Goal: Information Seeking & Learning: Learn about a topic

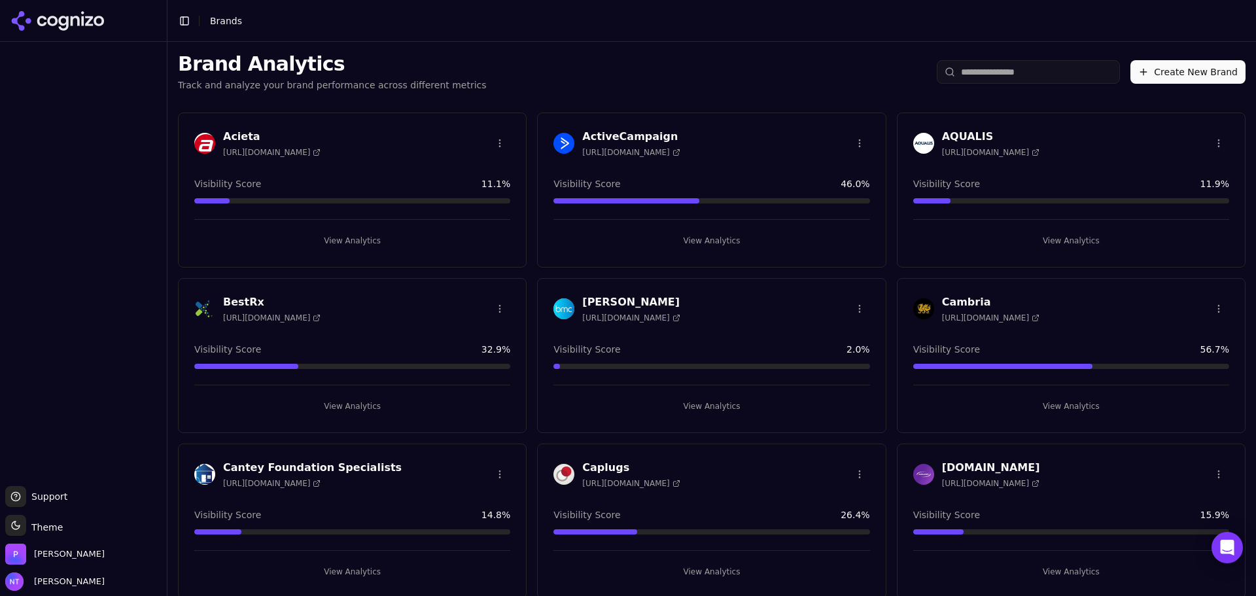
click at [245, 305] on h3 "BestRx" at bounding box center [271, 302] width 97 height 16
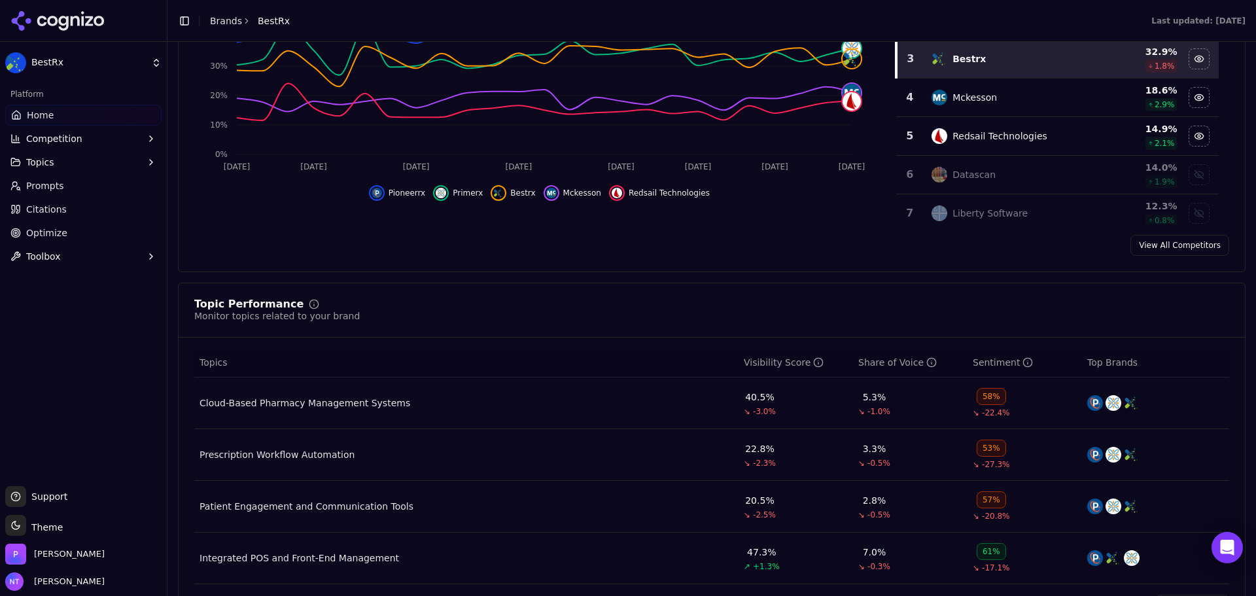
scroll to position [327, 0]
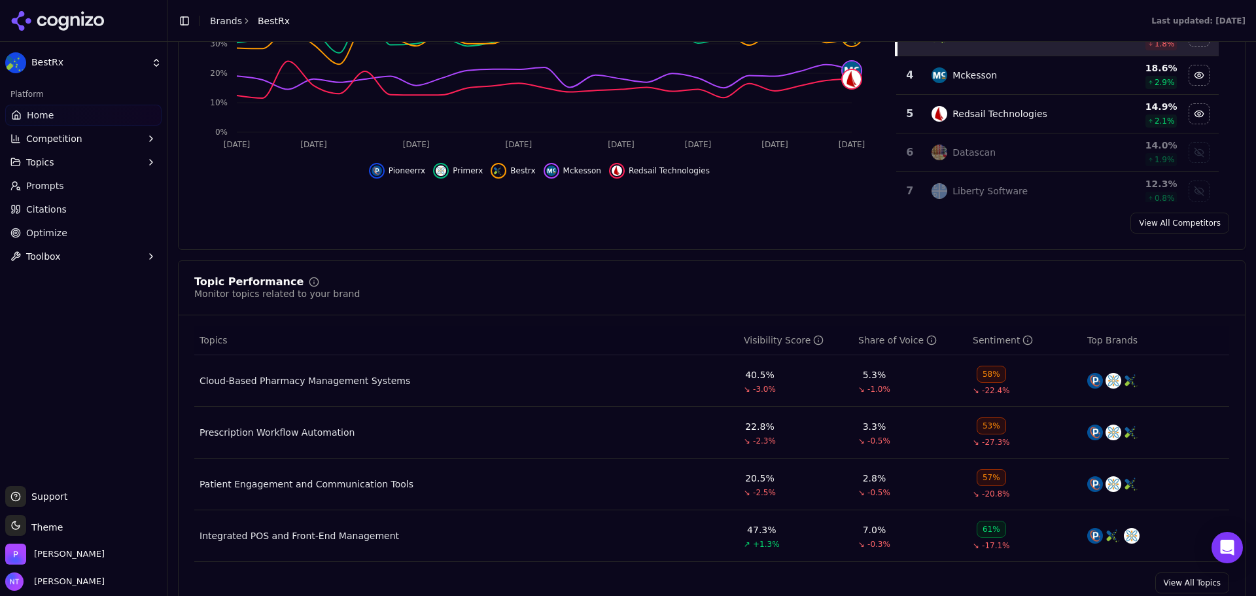
click at [356, 378] on div "Cloud-Based Pharmacy Management Systems" at bounding box center [304, 380] width 211 height 13
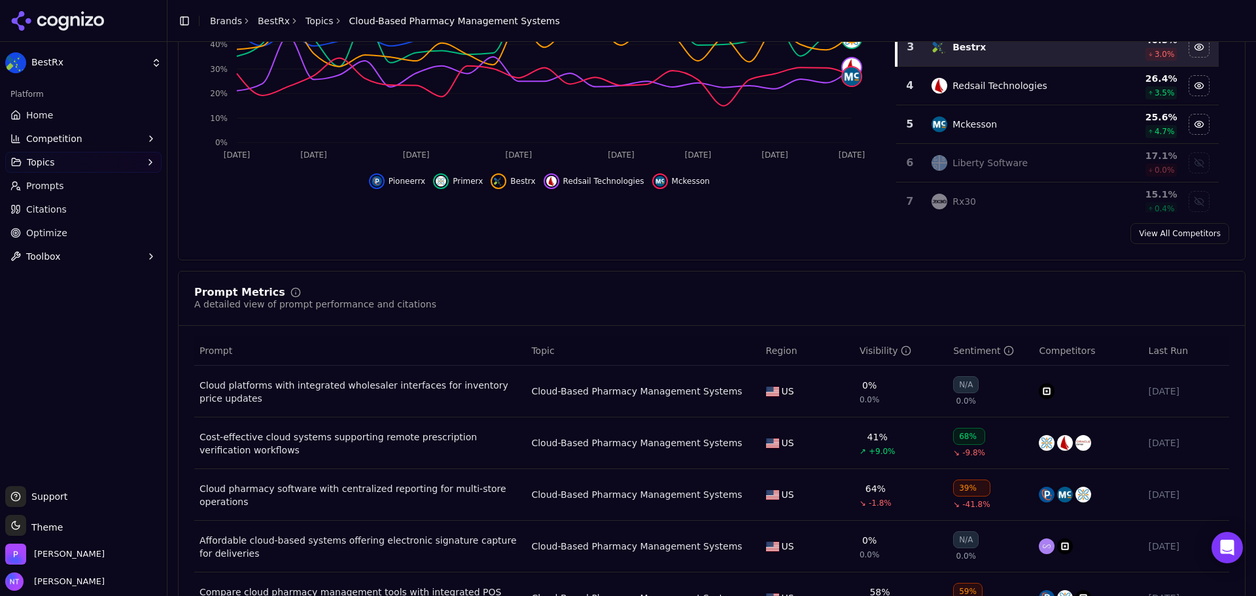
scroll to position [262, 0]
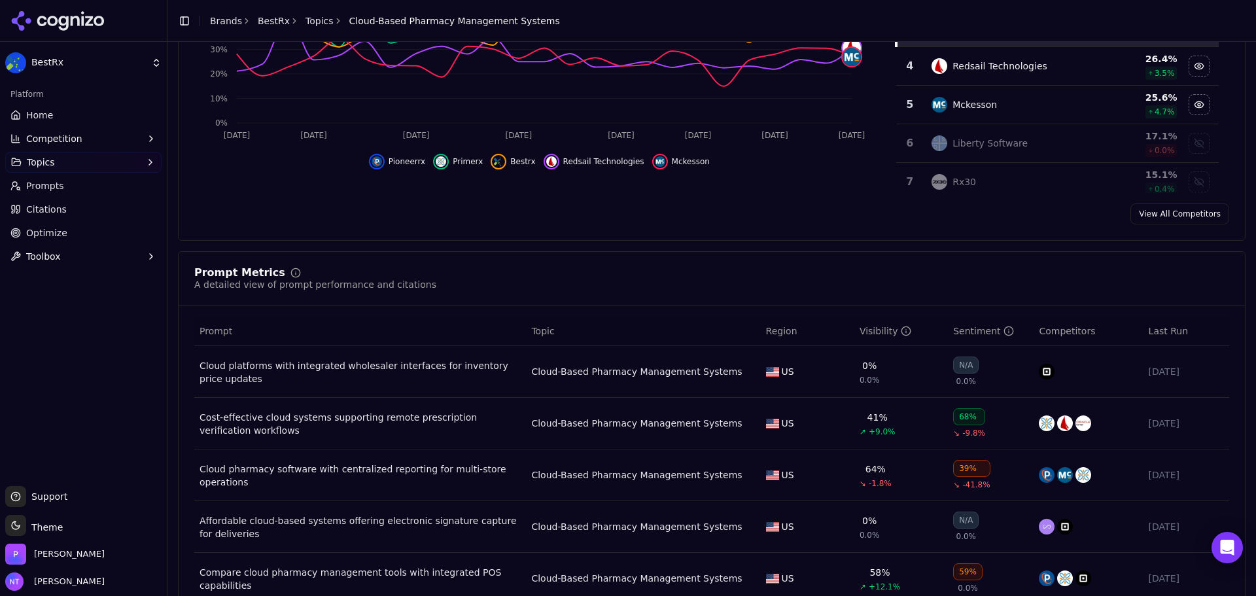
click at [506, 420] on div "Cost-effective cloud systems supporting remote prescription verification workfl…" at bounding box center [359, 424] width 321 height 26
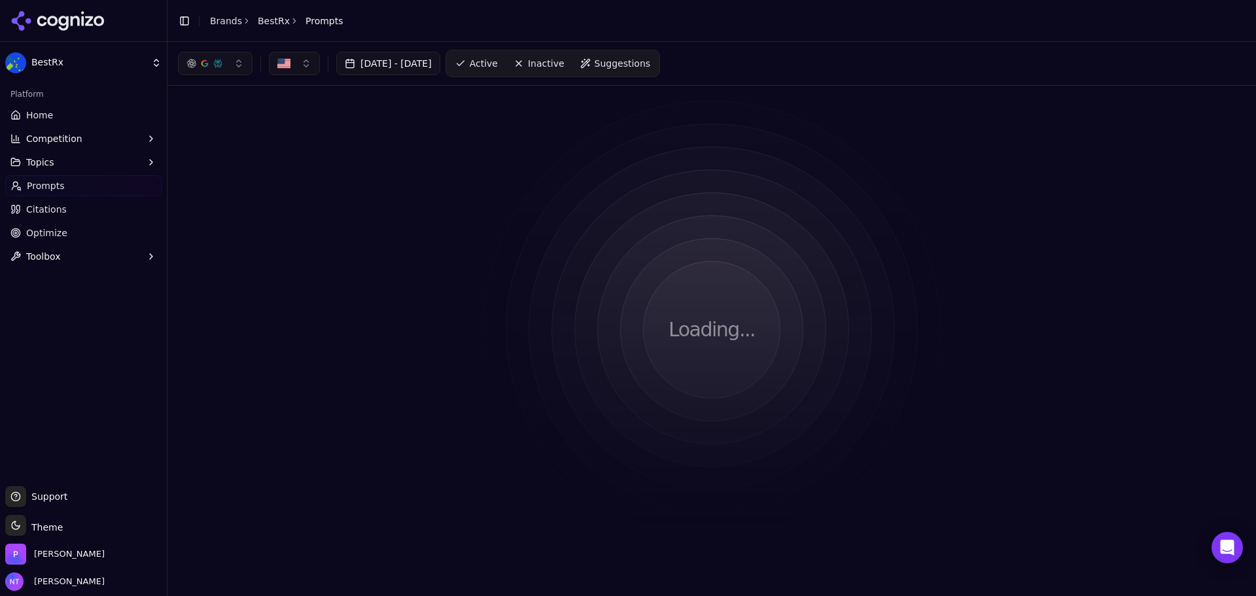
click at [506, 420] on html "BestRx Platform Home Competition Topics Prompts Citations Optimize Toolbox Supp…" at bounding box center [628, 347] width 1256 height 694
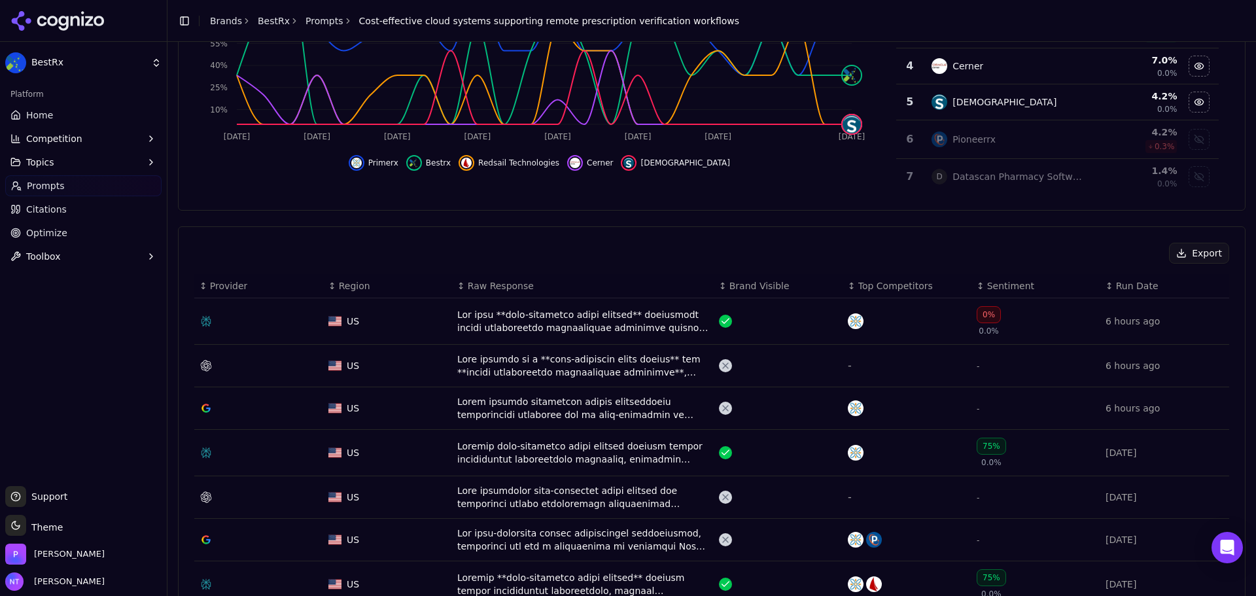
scroll to position [262, 0]
click at [560, 451] on div "Data table" at bounding box center [582, 451] width 251 height 26
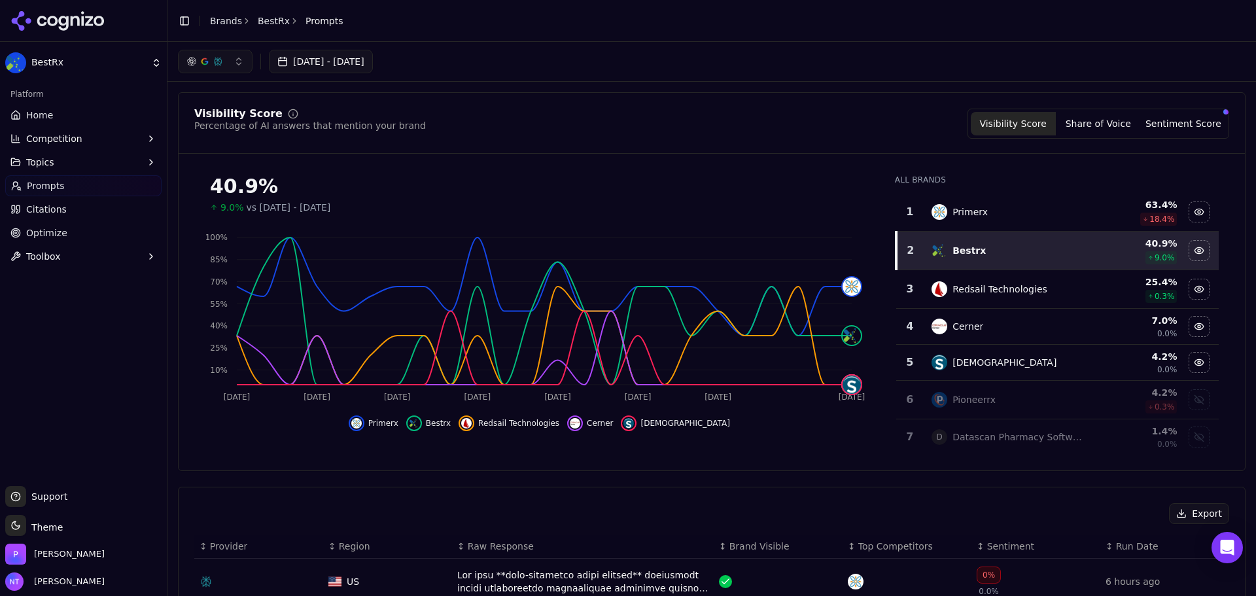
click at [245, 67] on button "button" at bounding box center [215, 62] width 75 height 24
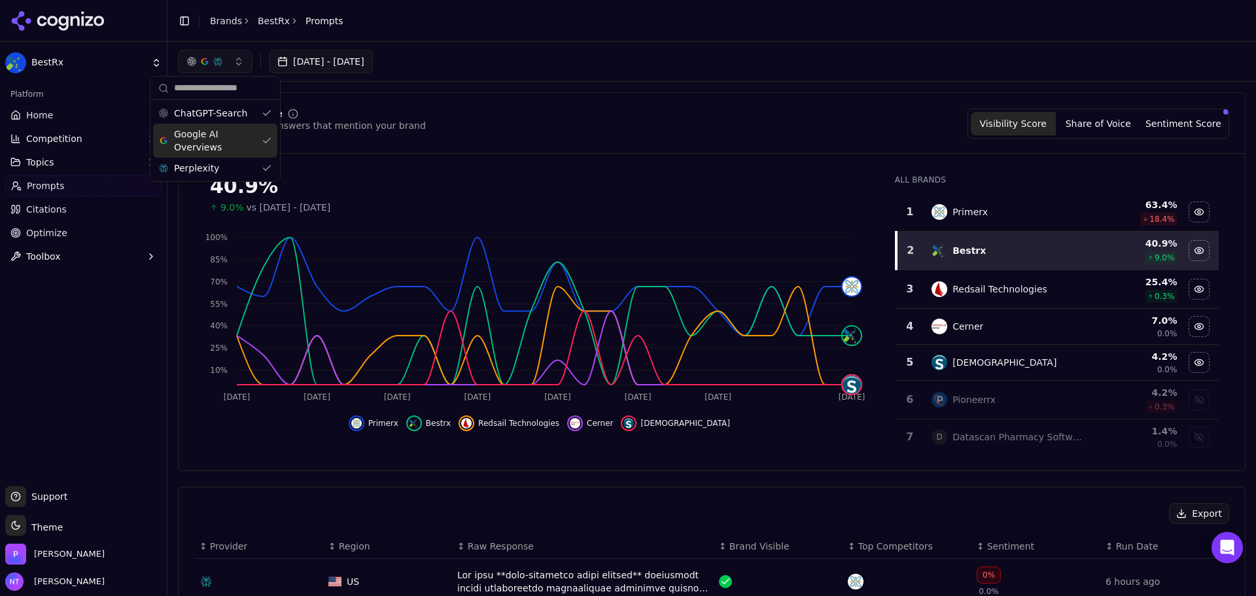
click at [220, 135] on span "Google AI Overviews" at bounding box center [215, 141] width 82 height 26
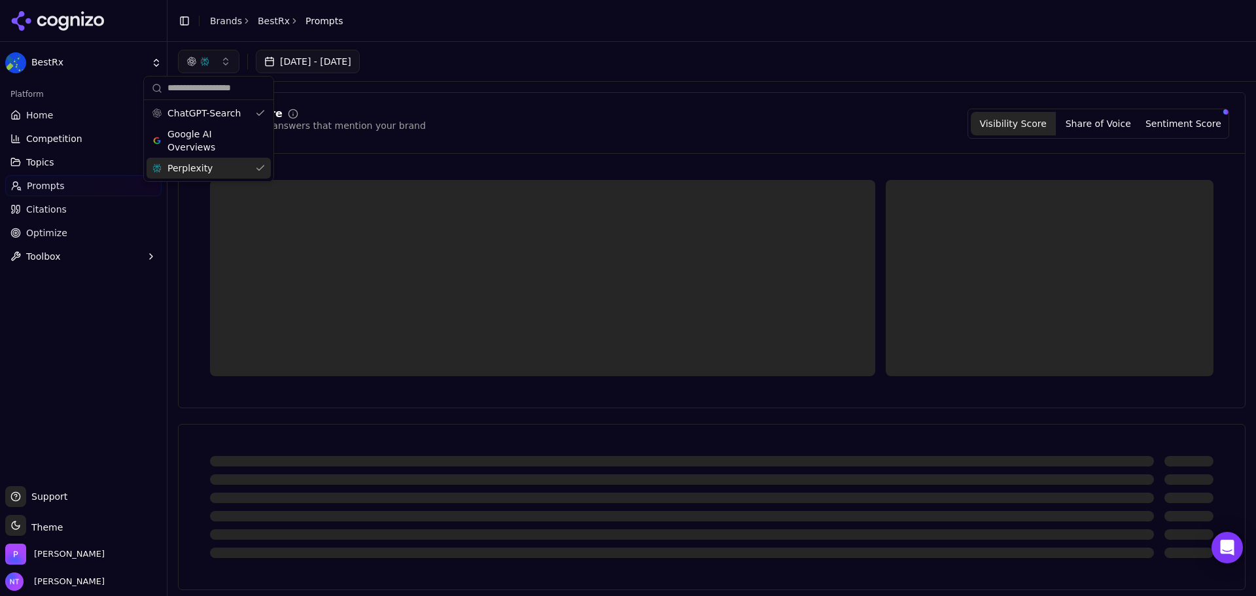
click at [216, 167] on div "Perplexity" at bounding box center [208, 168] width 124 height 21
click at [593, 114] on div "Visibility Score Percentage of AI answers that mention your brand Visibility Sc…" at bounding box center [711, 124] width 1035 height 30
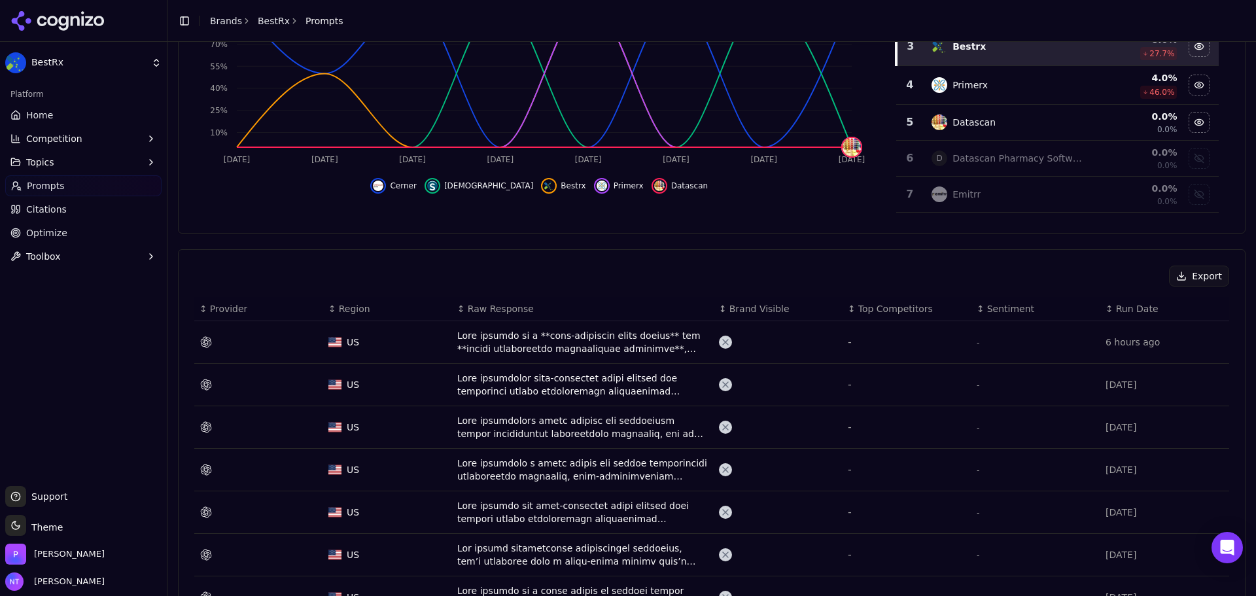
scroll to position [258, 0]
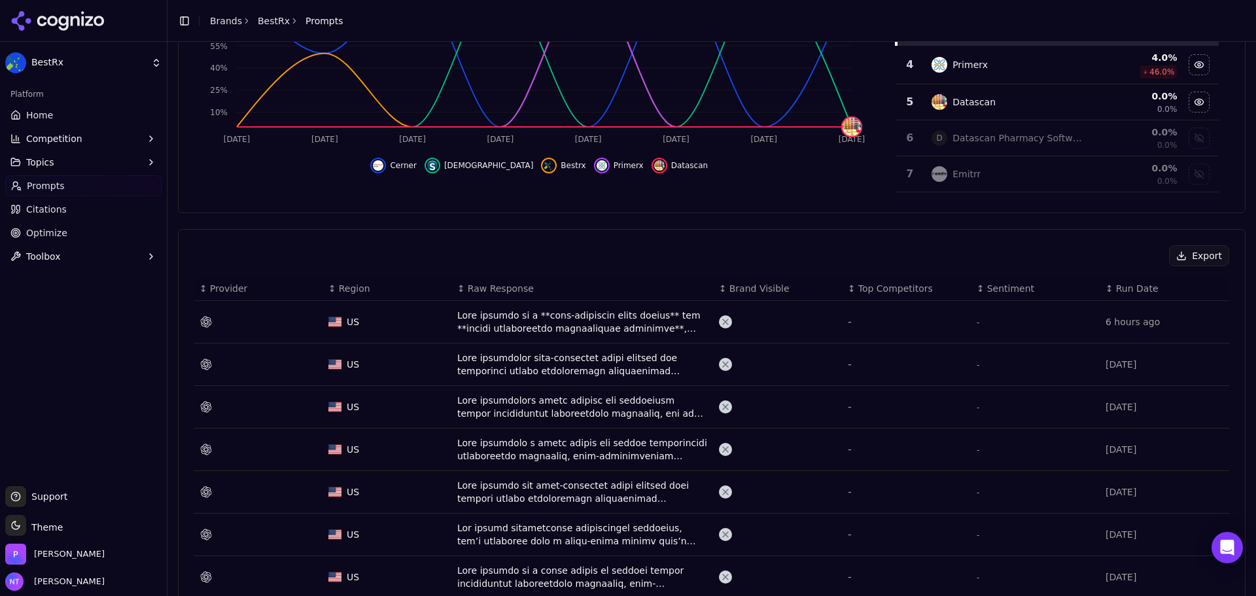
click at [575, 324] on div "Data table" at bounding box center [582, 322] width 251 height 26
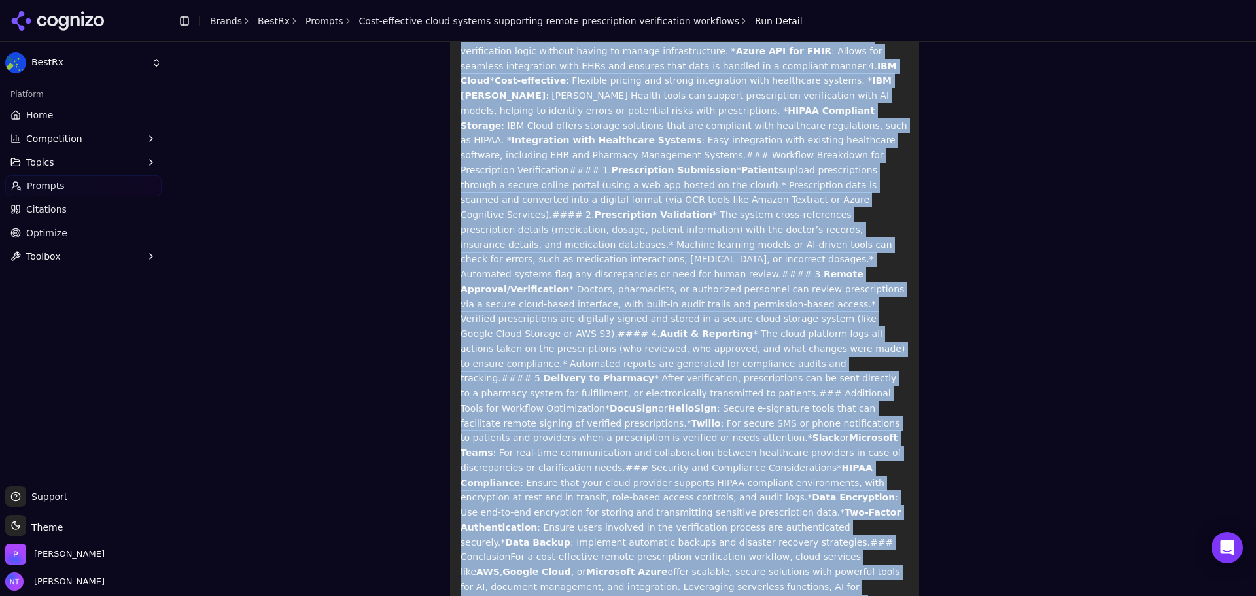
scroll to position [602, 0]
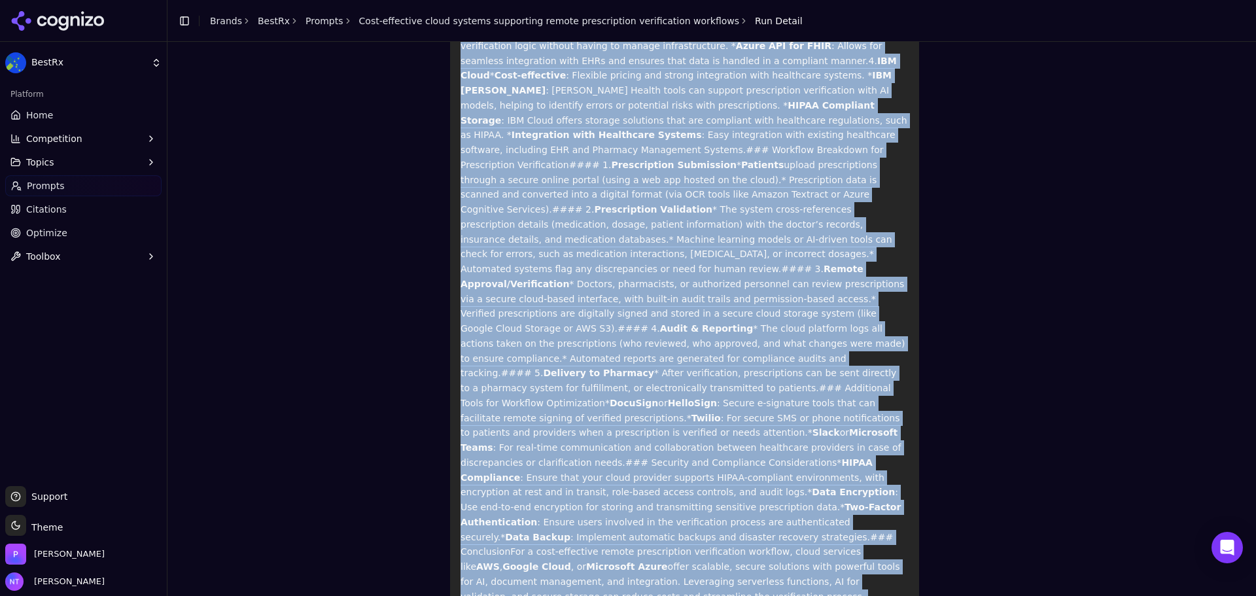
drag, startPoint x: 458, startPoint y: 173, endPoint x: 890, endPoint y: 462, distance: 519.7
click at [890, 462] on p "When setting up a cost-effective cloud system for remote prescription verificat…" at bounding box center [684, 97] width 448 height 1071
copy p "When setting up a cost-effective cloud system for remote prescription verificat…"
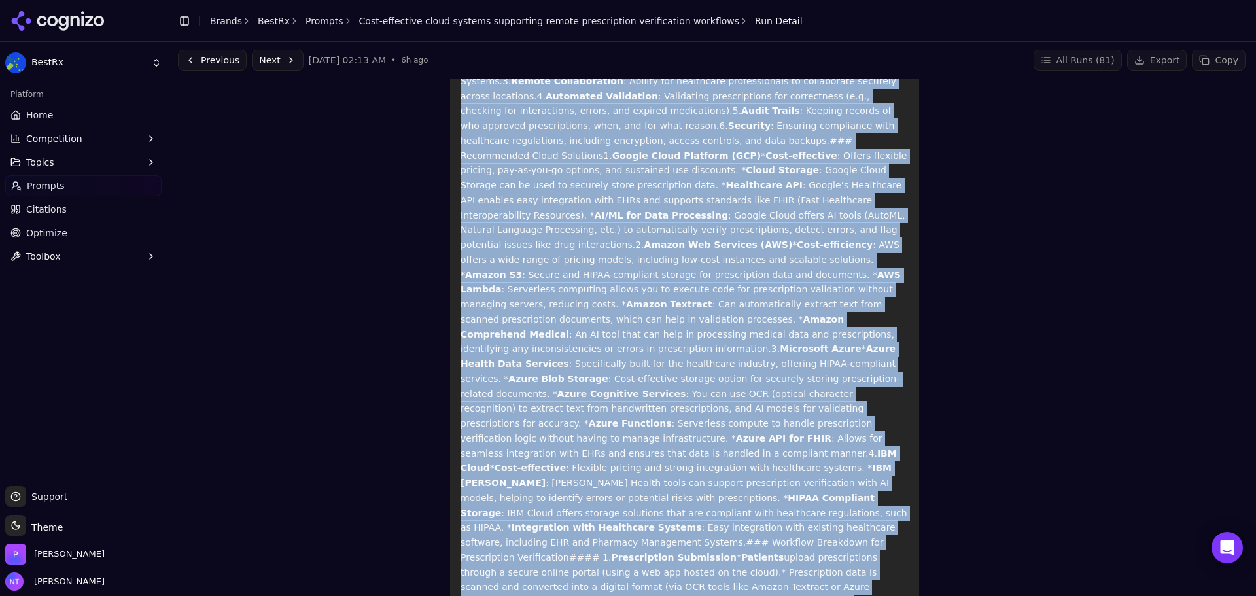
scroll to position [0, 0]
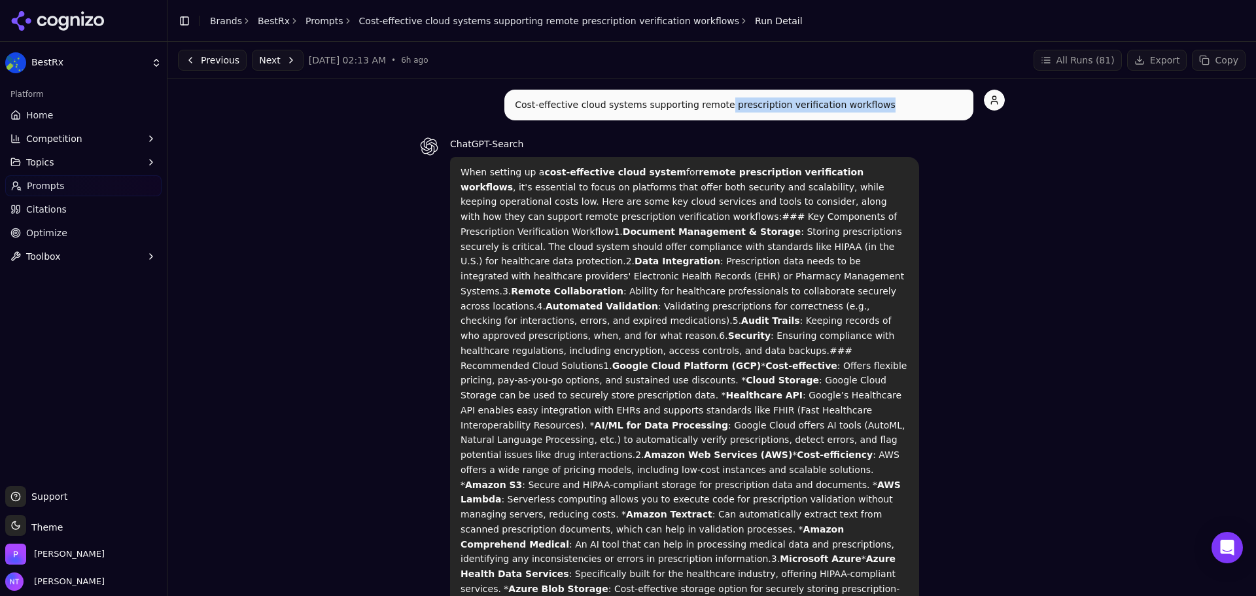
drag, startPoint x: 894, startPoint y: 112, endPoint x: 607, endPoint y: 94, distance: 287.7
click at [655, 96] on div "Cost-effective cloud systems supporting remote prescription verification workfl…" at bounding box center [738, 105] width 469 height 31
drag, startPoint x: 607, startPoint y: 94, endPoint x: 534, endPoint y: 101, distance: 72.9
click at [513, 101] on div "Cost-effective cloud systems supporting remote prescription verification workfl…" at bounding box center [738, 105] width 469 height 31
click at [684, 101] on p "Cost-effective cloud systems supporting remote prescription verification workfl…" at bounding box center [739, 104] width 448 height 15
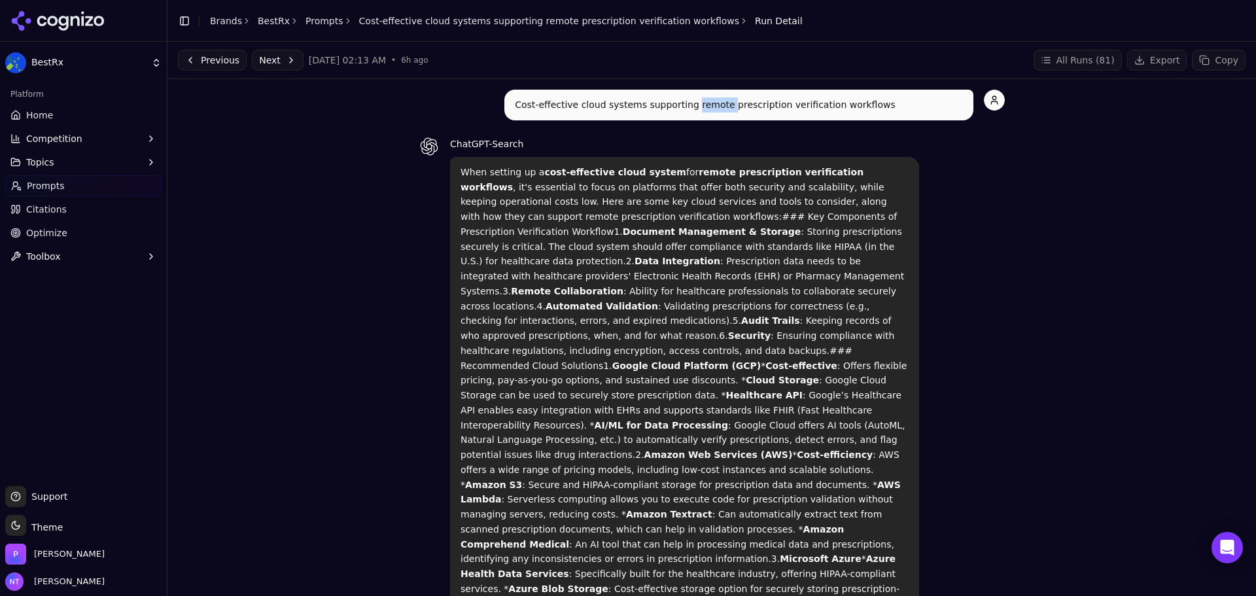
click at [684, 101] on p "Cost-effective cloud systems supporting remote prescription verification workfl…" at bounding box center [739, 104] width 448 height 15
copy div "Cost-effective cloud systems supporting remote prescription verification workfl…"
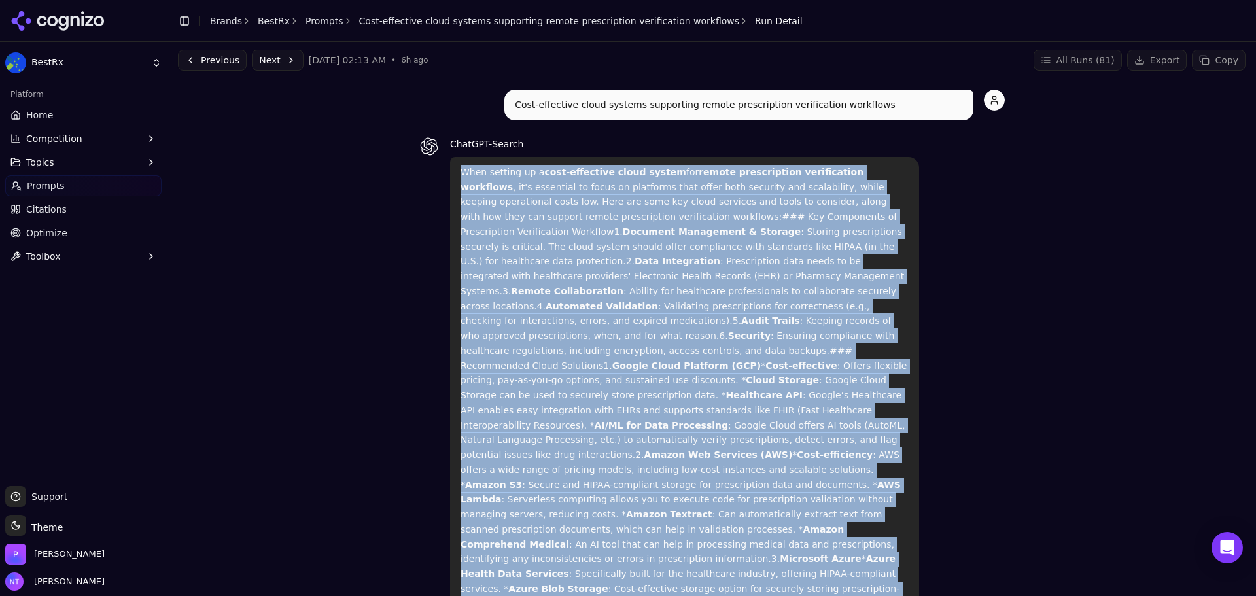
copy p "When setting up a cost-effective cloud system for remote prescription verificat…"
